Goal: Task Accomplishment & Management: Manage account settings

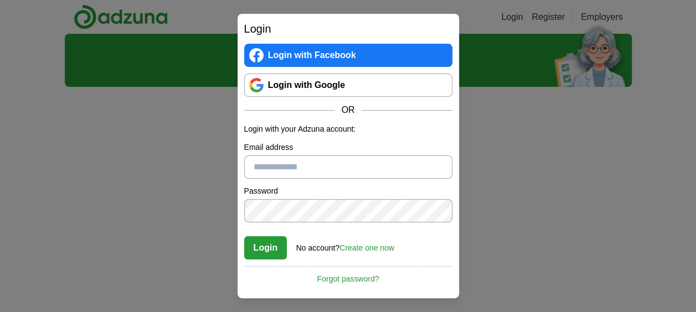
type input "**********"
click at [275, 248] on button "Login" at bounding box center [265, 247] width 43 height 23
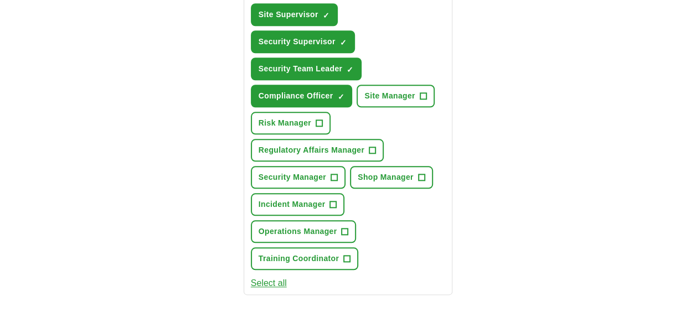
scroll to position [498, 0]
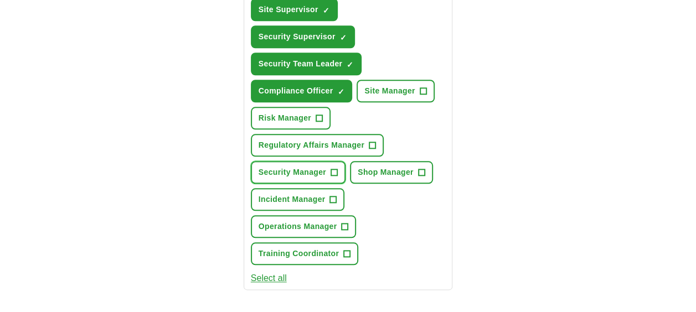
click at [336, 168] on span "+" at bounding box center [334, 172] width 7 height 9
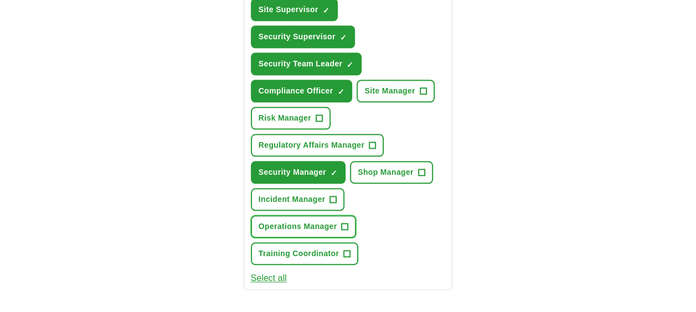
click at [350, 227] on button "Operations Manager +" at bounding box center [304, 226] width 106 height 23
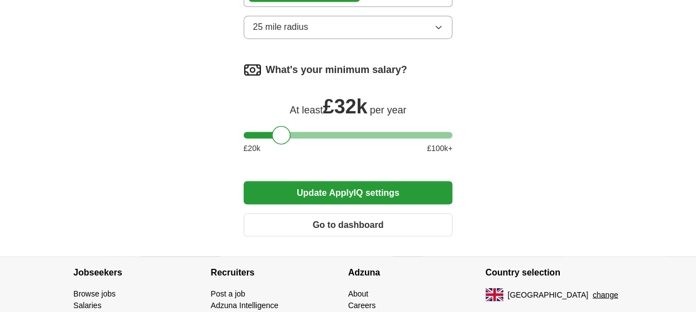
scroll to position [922, 0]
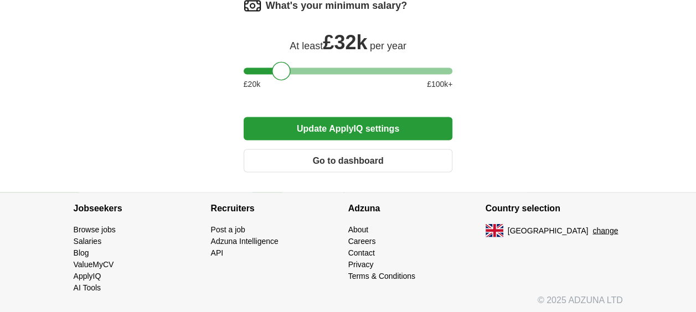
click at [345, 131] on button "Update ApplyIQ settings" at bounding box center [348, 128] width 209 height 23
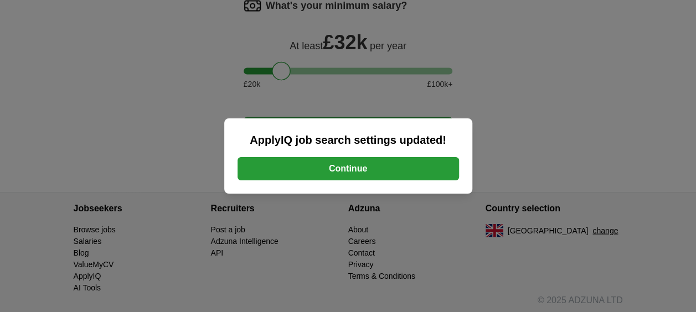
click at [360, 172] on button "Continue" at bounding box center [347, 168] width 221 height 23
